Goal: Book appointment/travel/reservation

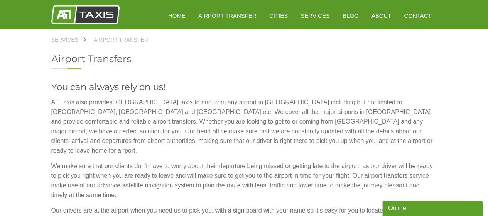
click at [237, 13] on link "Airport Transfer" at bounding box center [227, 15] width 69 height 19
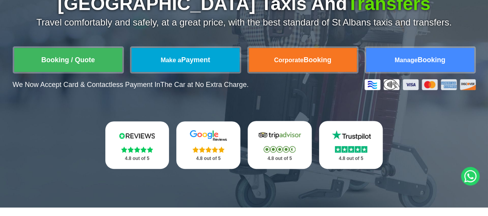
scroll to position [154, 0]
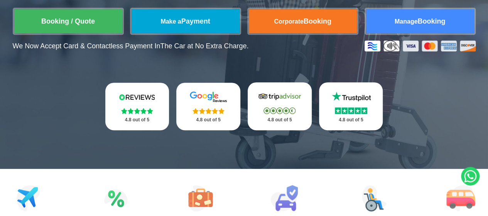
click at [74, 33] on link "Booking / Quote" at bounding box center [68, 21] width 108 height 24
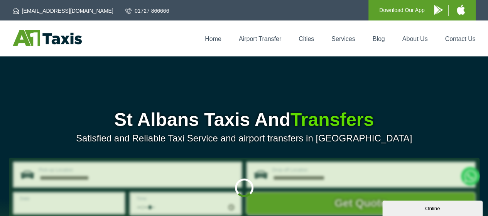
scroll to position [77, 0]
